Goal: Task Accomplishment & Management: Manage account settings

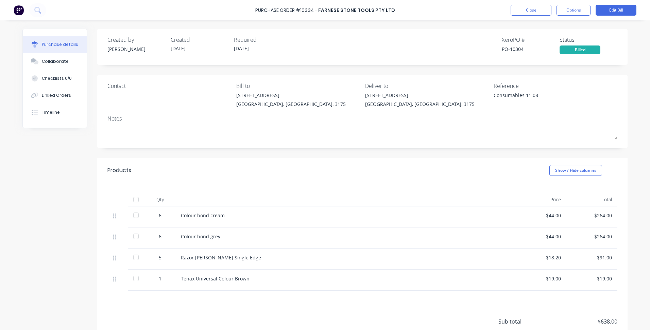
click at [516, 16] on div "Purchase Order #10334 - Farnese Stone Tools Pty Ltd Close Options Edit Bill" at bounding box center [325, 10] width 650 height 20
click at [519, 14] on button "Close" at bounding box center [530, 10] width 41 height 11
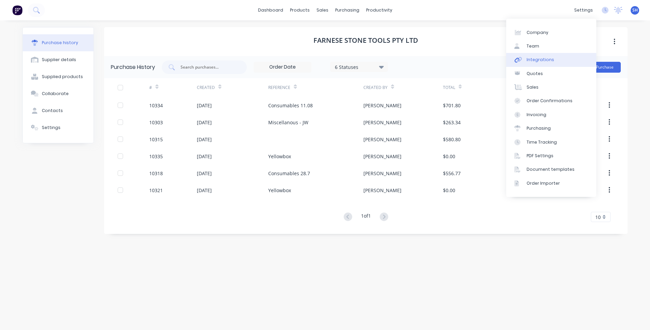
click at [565, 56] on link "Integrations" at bounding box center [551, 60] width 90 height 14
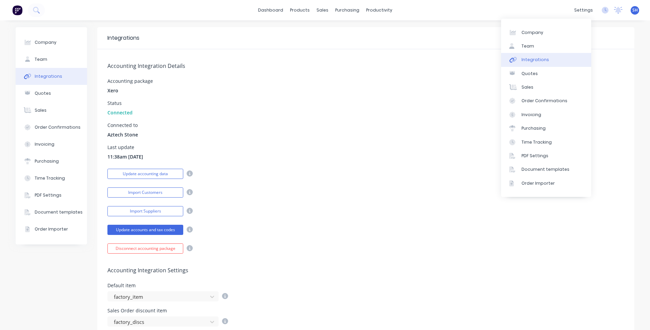
click at [346, 251] on div "Disconnect accounting package" at bounding box center [365, 248] width 516 height 12
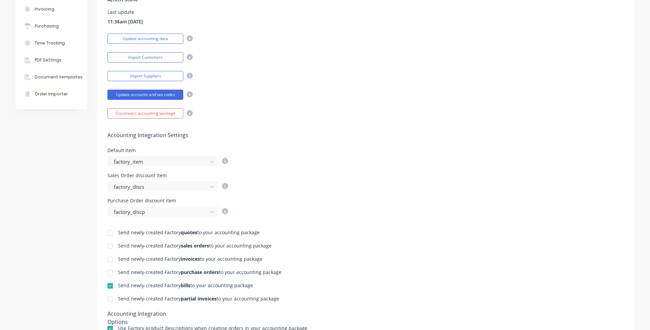
scroll to position [136, 0]
click at [112, 257] on div at bounding box center [110, 259] width 14 height 14
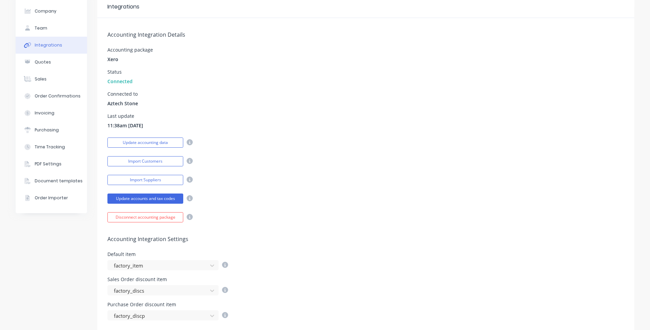
scroll to position [0, 0]
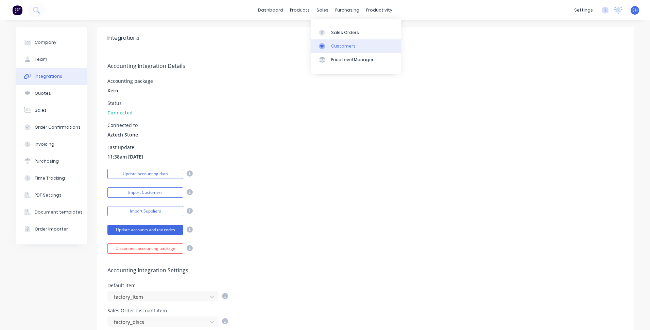
click at [328, 39] on link "Customers" at bounding box center [355, 46] width 90 height 14
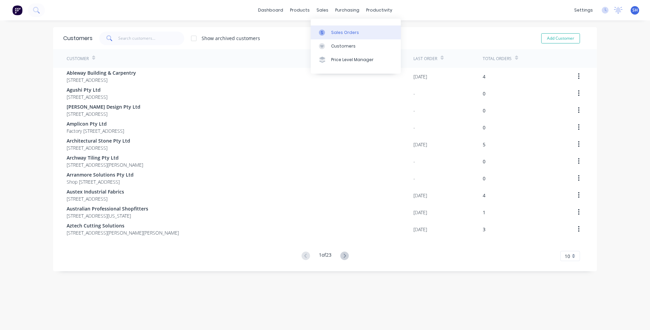
click at [339, 36] on link "Sales Orders" at bounding box center [355, 32] width 90 height 14
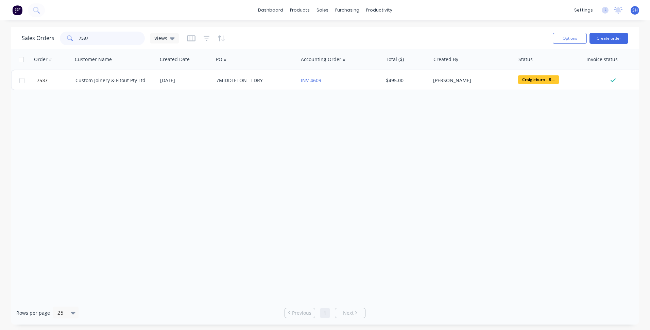
drag, startPoint x: 96, startPoint y: 38, endPoint x: 68, endPoint y: 41, distance: 28.4
click at [70, 39] on div "7537" at bounding box center [102, 39] width 85 height 14
click at [69, 40] on icon at bounding box center [70, 38] width 6 height 6
drag, startPoint x: 103, startPoint y: 38, endPoint x: 75, endPoint y: 40, distance: 27.7
click at [77, 39] on div "7537" at bounding box center [102, 39] width 85 height 14
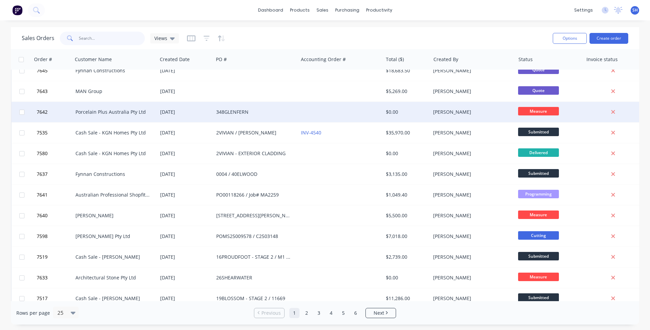
scroll to position [290, 0]
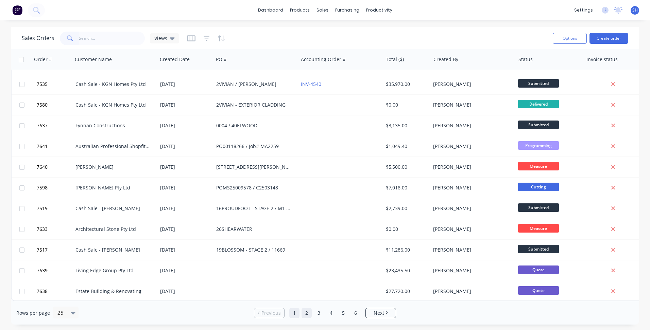
click at [303, 314] on link "2" at bounding box center [306, 313] width 10 height 10
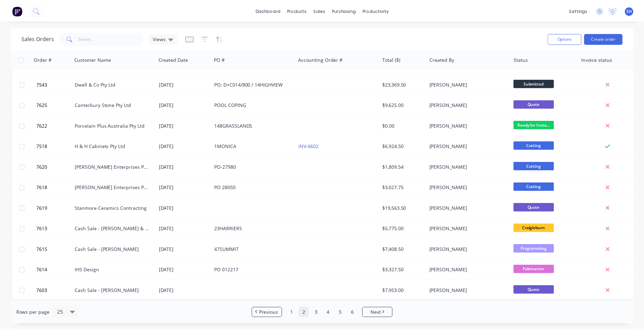
scroll to position [0, 0]
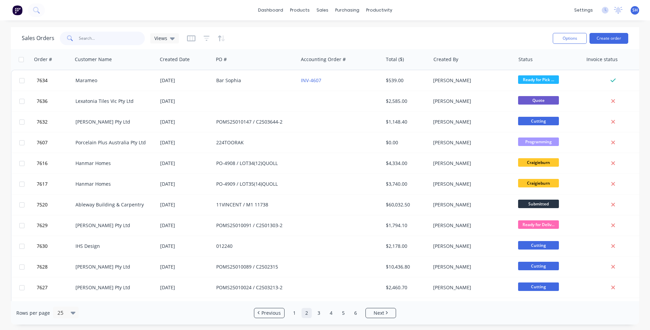
click at [86, 37] on input "text" at bounding box center [112, 39] width 66 height 14
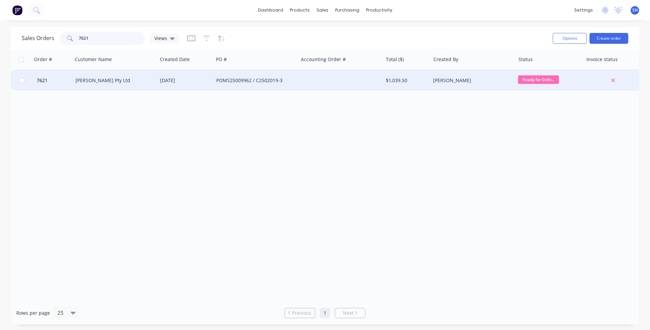
type input "7621"
click at [126, 81] on div "[PERSON_NAME] Pty Ltd" at bounding box center [112, 80] width 75 height 7
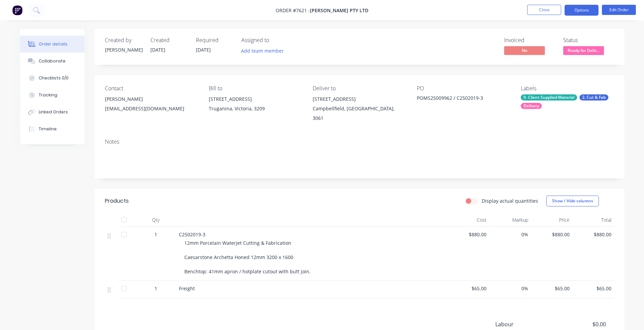
click at [570, 10] on button "Options" at bounding box center [582, 10] width 34 height 11
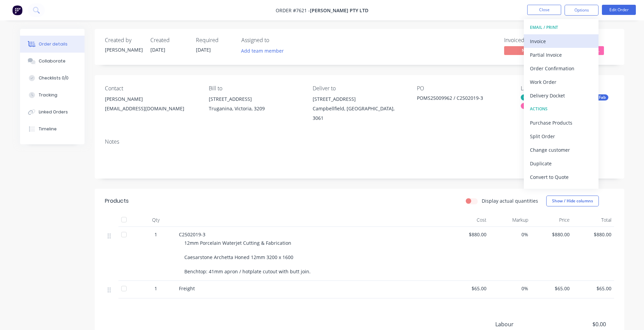
click at [546, 39] on div "Invoice" at bounding box center [561, 41] width 63 height 10
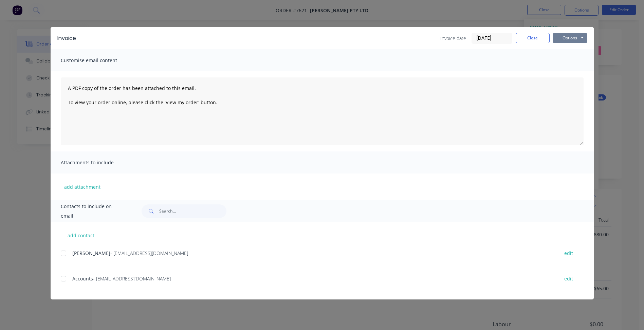
click at [567, 40] on button "Options" at bounding box center [570, 38] width 34 height 10
click at [567, 61] on button "Print" at bounding box center [574, 61] width 43 height 11
click at [530, 37] on button "Close" at bounding box center [533, 38] width 34 height 10
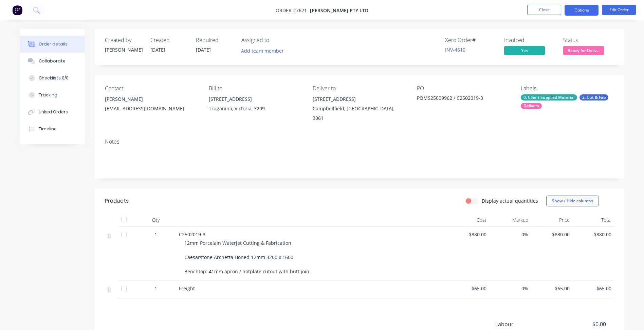
click at [578, 7] on button "Options" at bounding box center [582, 10] width 34 height 11
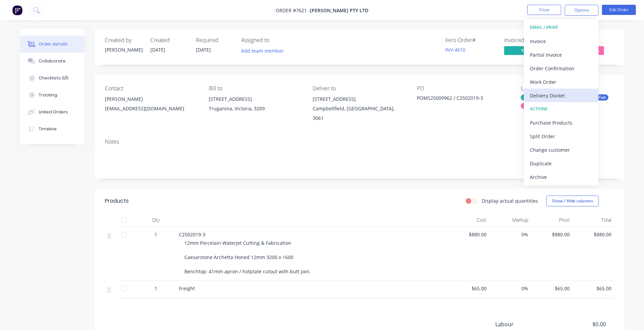
click at [553, 96] on div "Delivery Docket" at bounding box center [561, 96] width 63 height 10
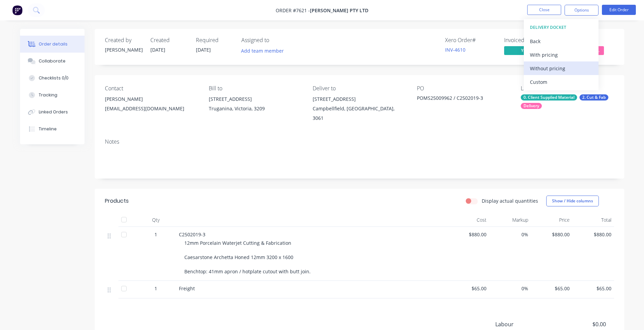
click at [548, 65] on div "Without pricing" at bounding box center [561, 69] width 63 height 10
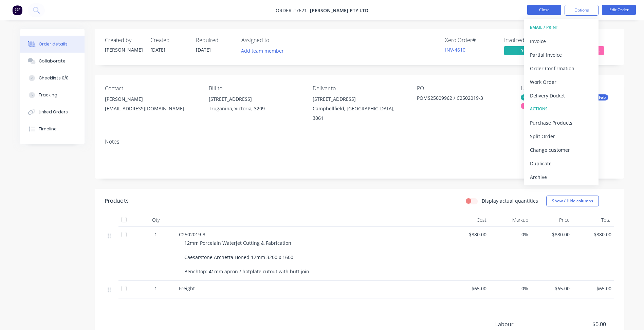
click at [539, 12] on button "Close" at bounding box center [545, 10] width 34 height 10
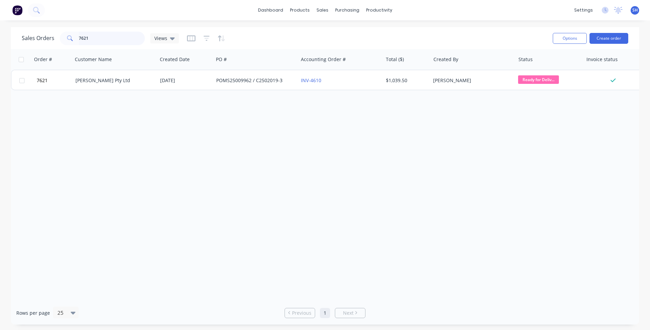
click at [95, 39] on input "7621" at bounding box center [112, 39] width 66 height 14
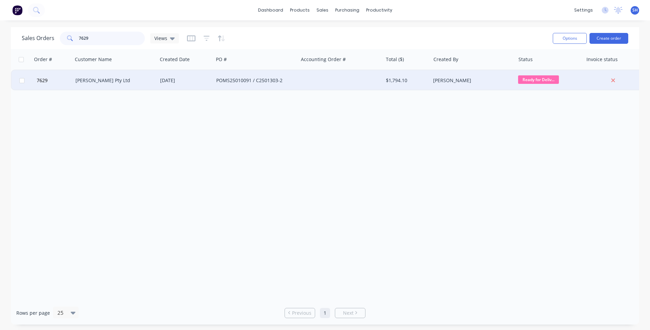
type input "7629"
click at [173, 85] on div "[DATE]" at bounding box center [185, 80] width 56 height 20
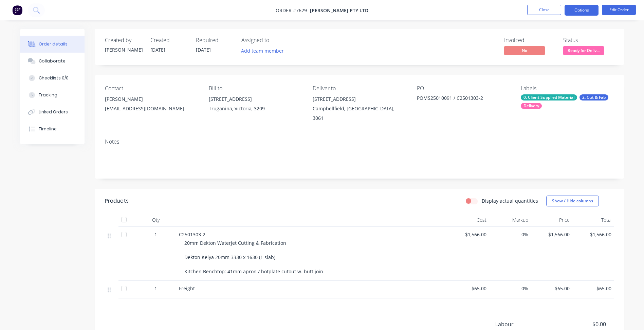
click at [575, 12] on button "Options" at bounding box center [582, 10] width 34 height 11
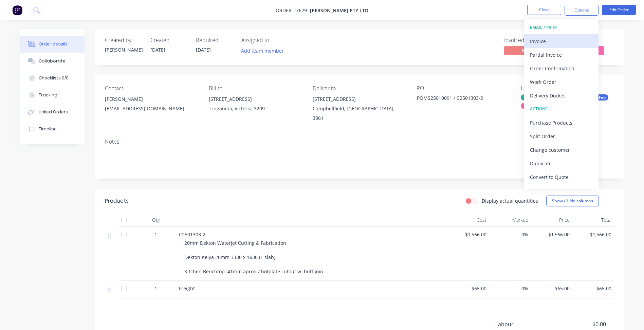
click at [544, 44] on div "Invoice" at bounding box center [561, 41] width 63 height 10
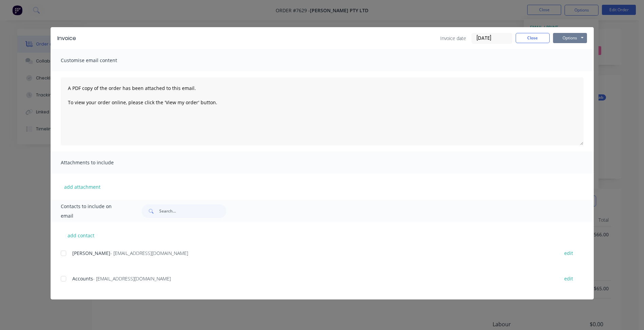
click at [561, 37] on button "Options" at bounding box center [570, 38] width 34 height 10
click at [564, 59] on button "Print" at bounding box center [574, 61] width 43 height 11
click at [530, 41] on button "Close" at bounding box center [533, 38] width 34 height 10
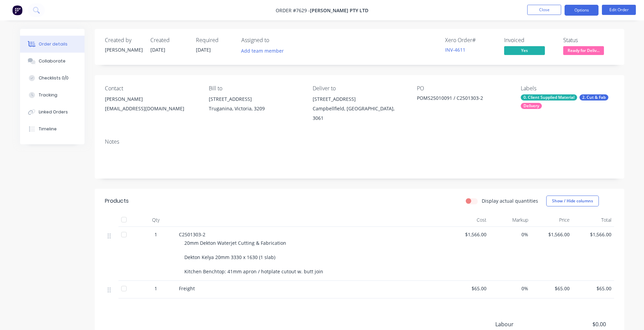
click at [588, 10] on button "Options" at bounding box center [582, 10] width 34 height 11
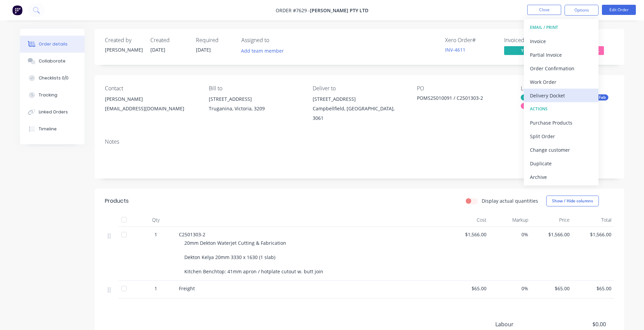
click at [553, 96] on div "Delivery Docket" at bounding box center [561, 96] width 63 height 10
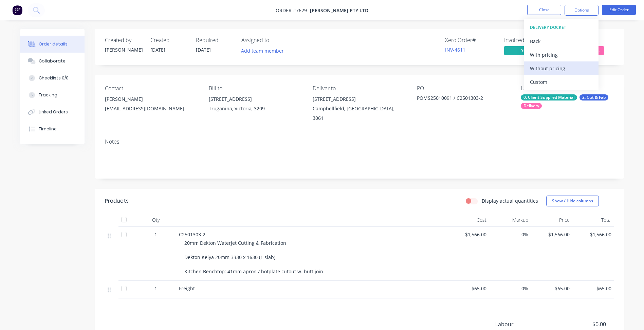
click at [543, 66] on div "Without pricing" at bounding box center [561, 69] width 63 height 10
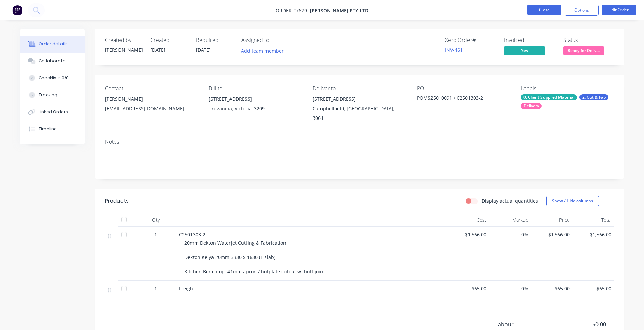
click at [541, 12] on button "Close" at bounding box center [545, 10] width 34 height 10
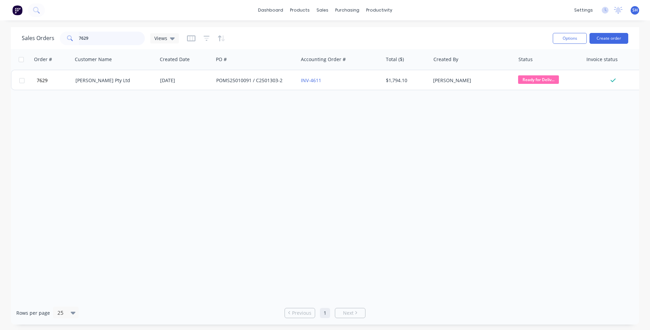
click at [100, 37] on input "7629" at bounding box center [112, 39] width 66 height 14
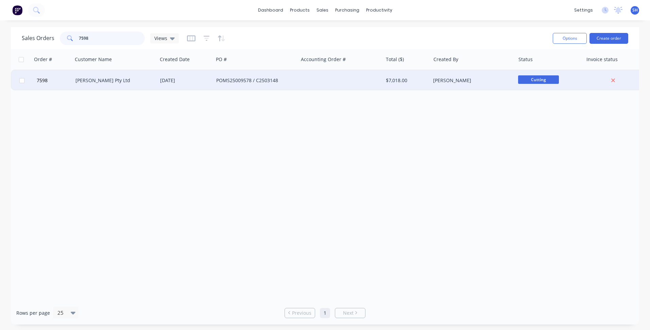
type input "7598"
click at [211, 82] on div "[DATE]" at bounding box center [185, 80] width 56 height 20
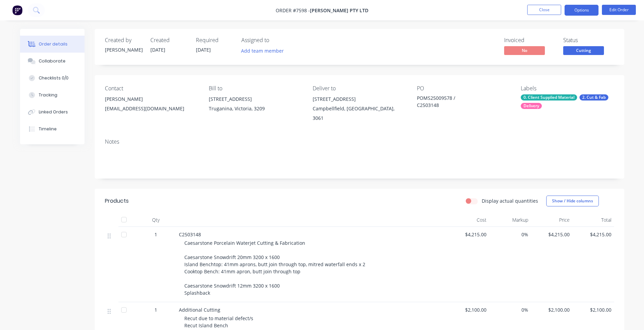
click at [571, 12] on button "Options" at bounding box center [582, 10] width 34 height 11
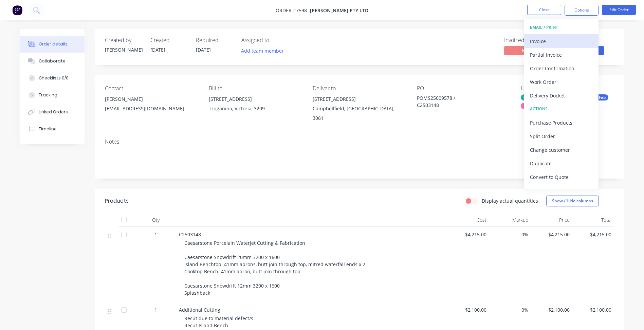
click at [557, 37] on div "Invoice" at bounding box center [561, 41] width 63 height 10
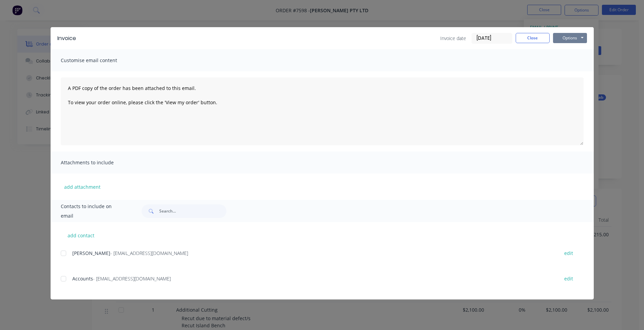
click at [572, 37] on button "Options" at bounding box center [570, 38] width 34 height 10
click at [566, 61] on button "Print" at bounding box center [574, 61] width 43 height 11
click at [524, 42] on button "Close" at bounding box center [533, 38] width 34 height 10
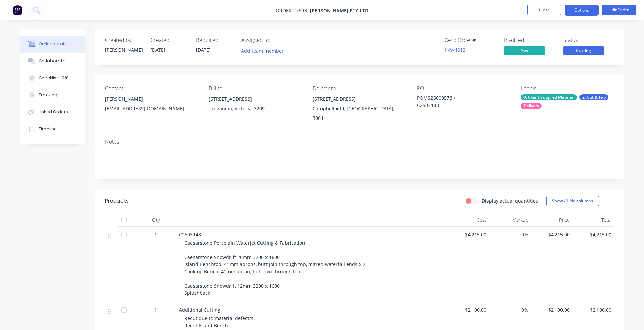
click at [584, 12] on button "Options" at bounding box center [582, 10] width 34 height 11
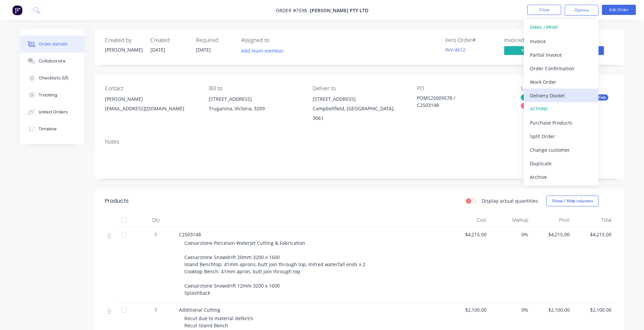
click at [559, 93] on div "Delivery Docket" at bounding box center [561, 96] width 63 height 10
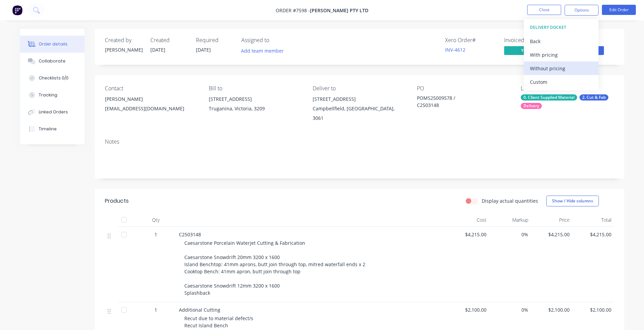
click at [553, 70] on div "Without pricing" at bounding box center [561, 69] width 63 height 10
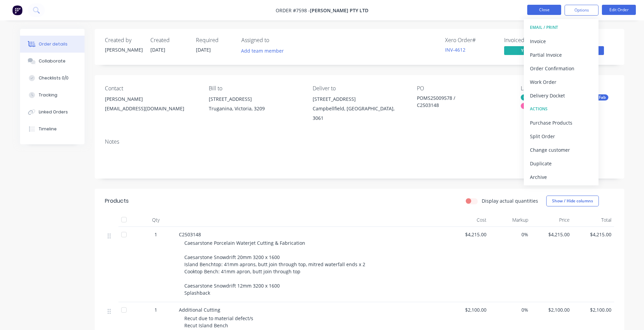
click at [542, 10] on button "Close" at bounding box center [545, 10] width 34 height 10
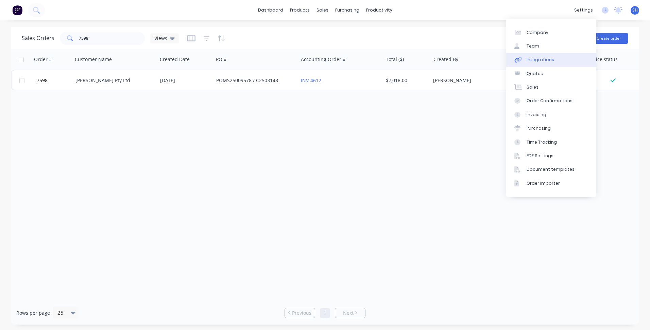
click at [542, 58] on div "Integrations" at bounding box center [540, 60] width 28 height 6
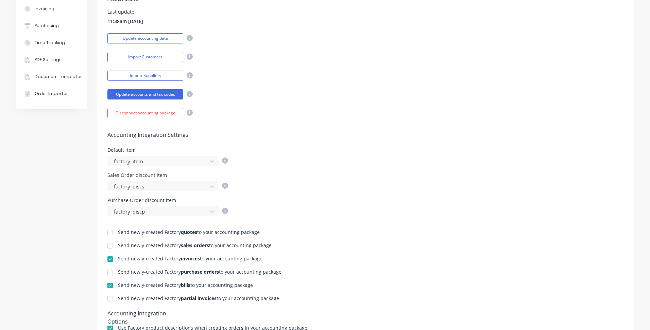
scroll to position [136, 0]
click at [107, 258] on div at bounding box center [110, 259] width 14 height 14
